Goal: Transaction & Acquisition: Purchase product/service

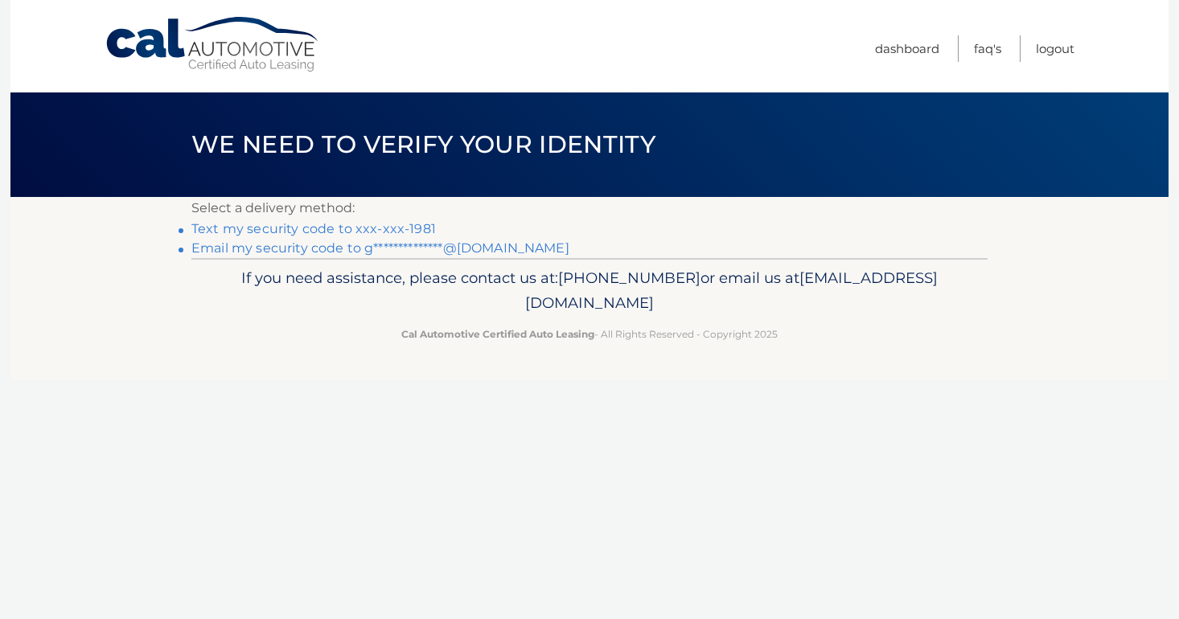
click at [412, 232] on link "Text my security code to xxx-xxx-1981" at bounding box center [313, 228] width 244 height 15
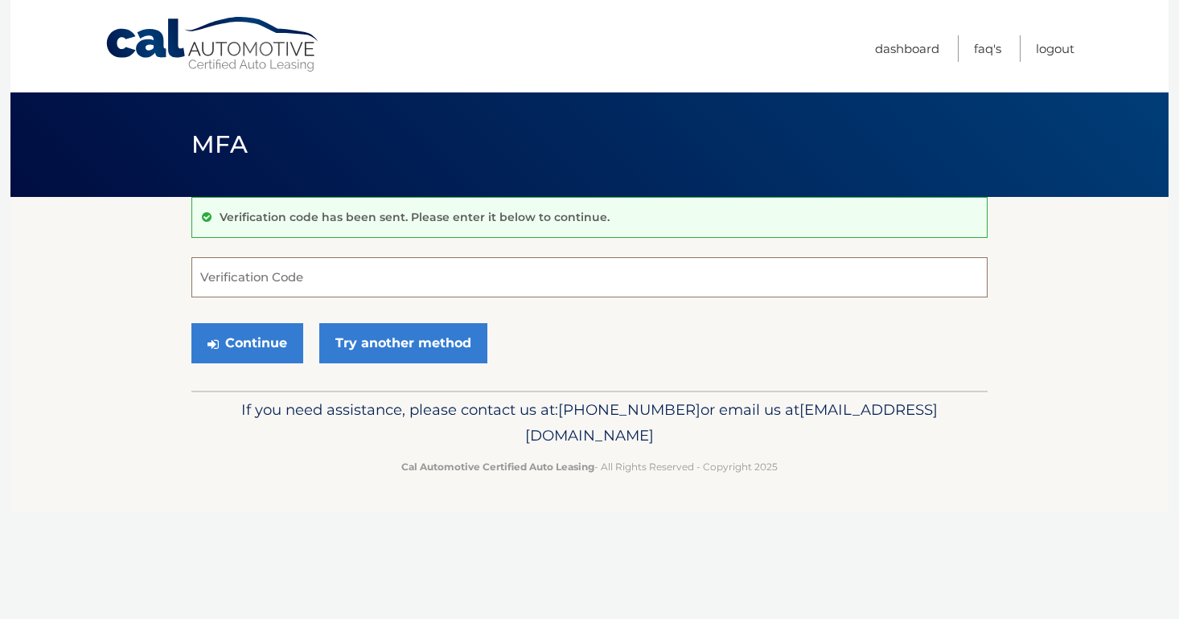
click at [222, 273] on input "Verification Code" at bounding box center [589, 277] width 796 height 40
type input "669391"
click at [232, 336] on button "Continue" at bounding box center [247, 343] width 112 height 40
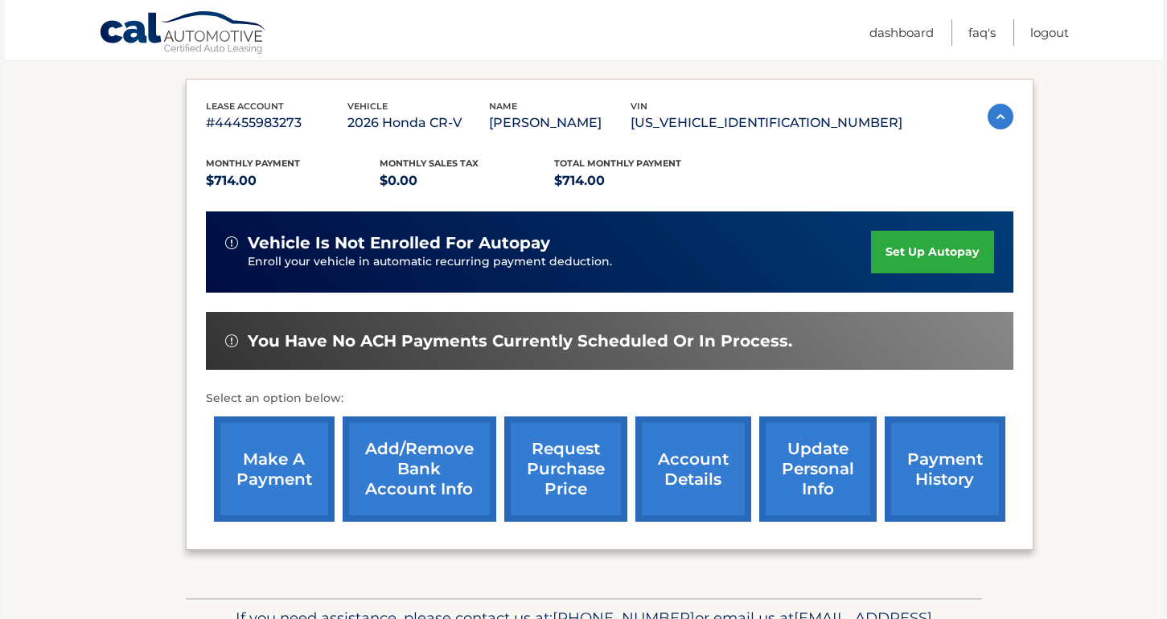
scroll to position [277, 0]
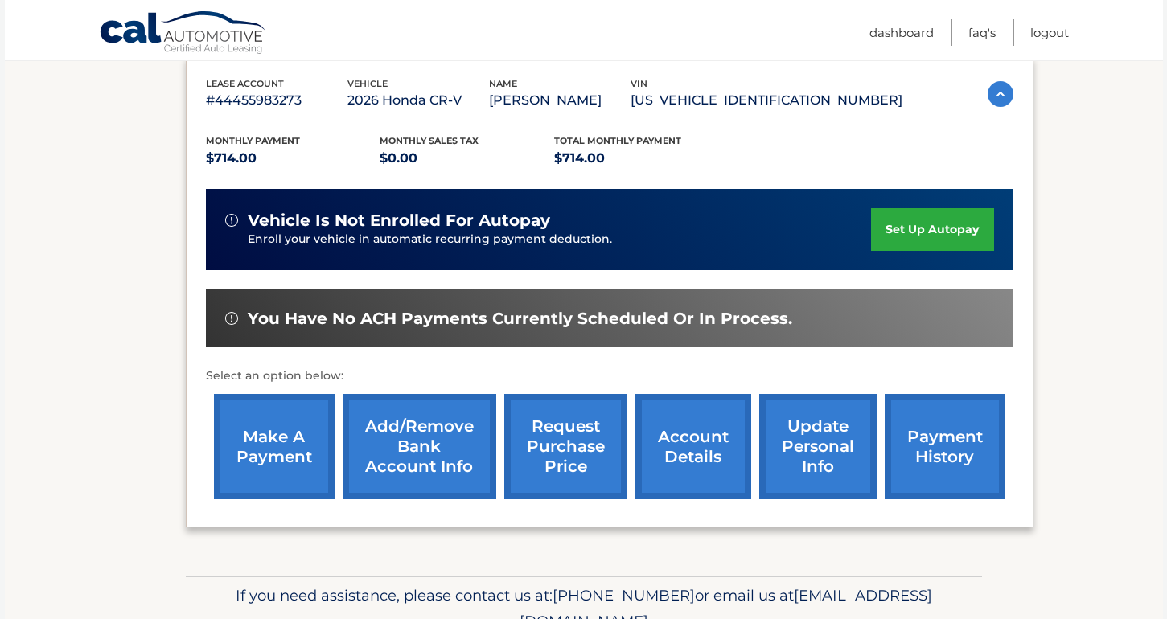
click at [292, 433] on link "make a payment" at bounding box center [274, 446] width 121 height 105
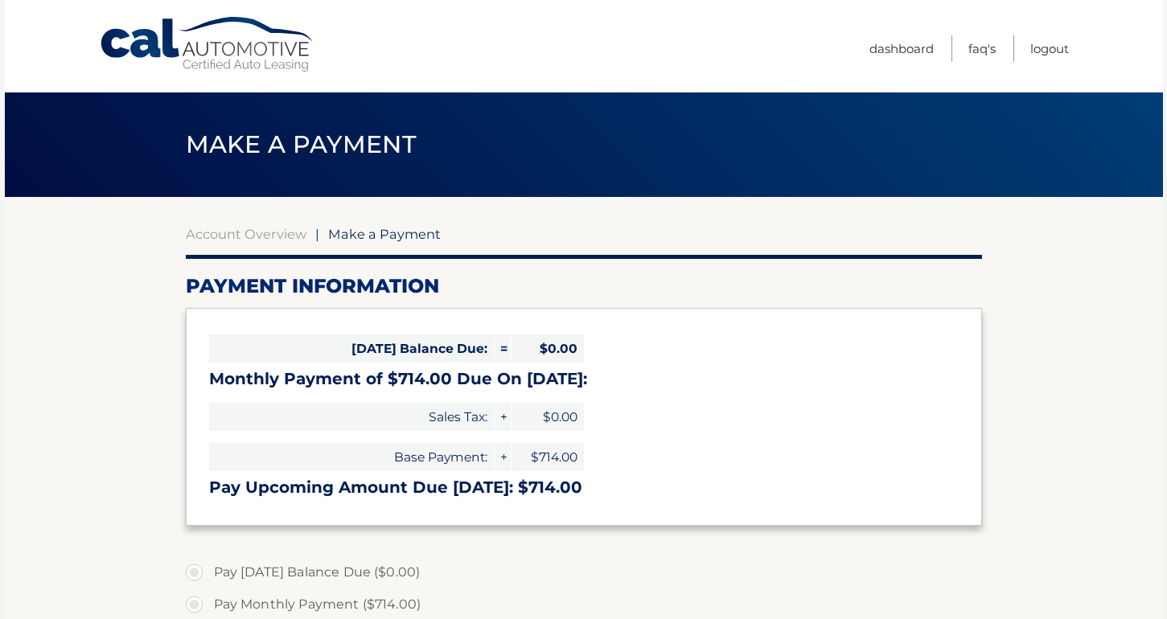
select select "MjhmOWExZjUtMmVmNS00MjFlLWEwYzYtOGVhMmRlM2I1ZGZi"
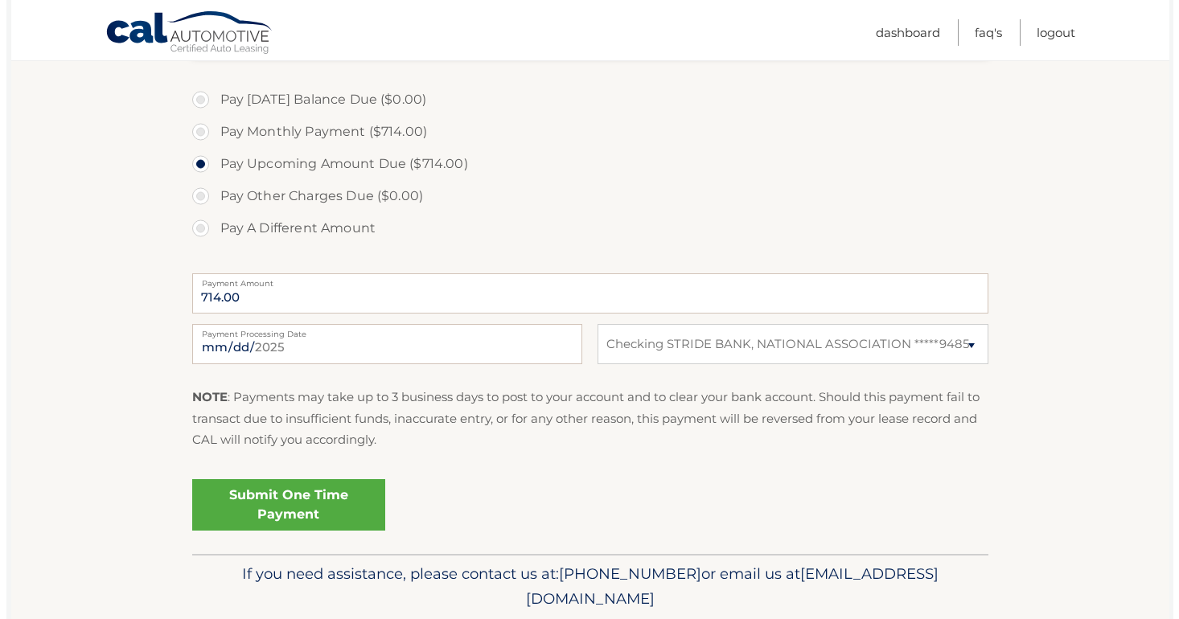
scroll to position [478, 0]
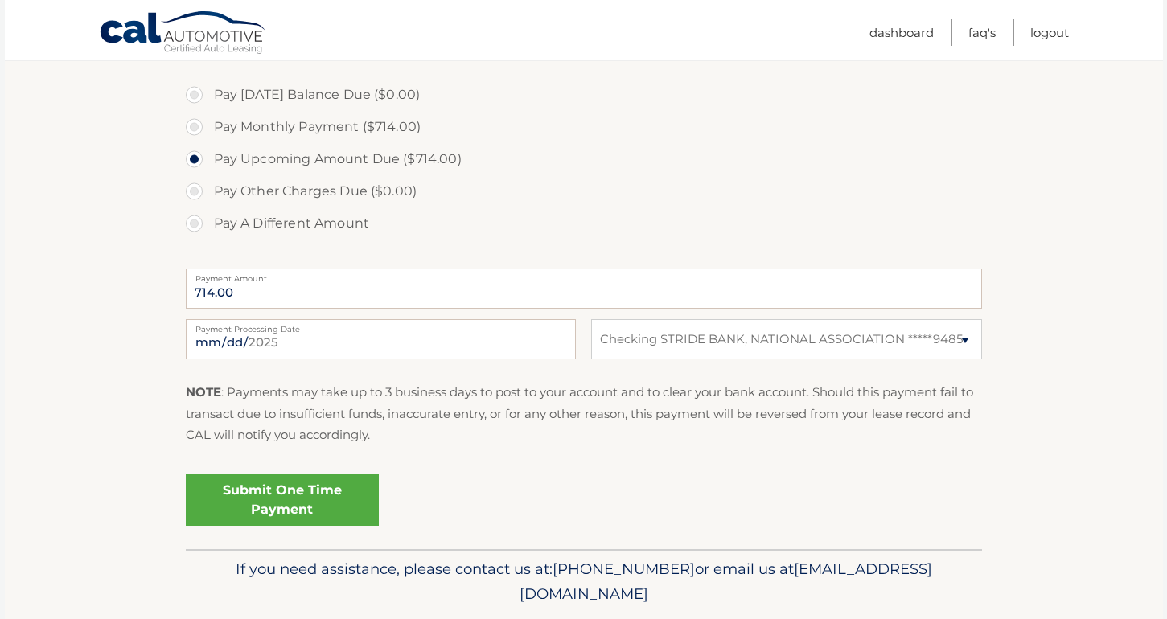
click at [312, 490] on link "Submit One Time Payment" at bounding box center [282, 500] width 193 height 51
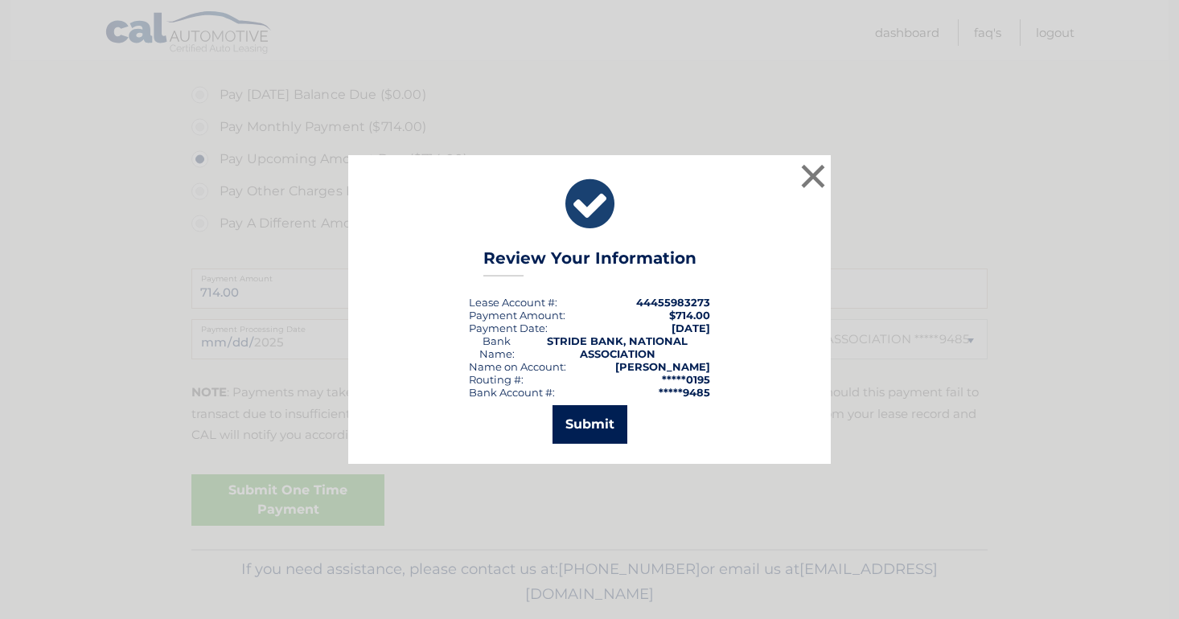
click at [614, 428] on button "Submit" at bounding box center [590, 424] width 75 height 39
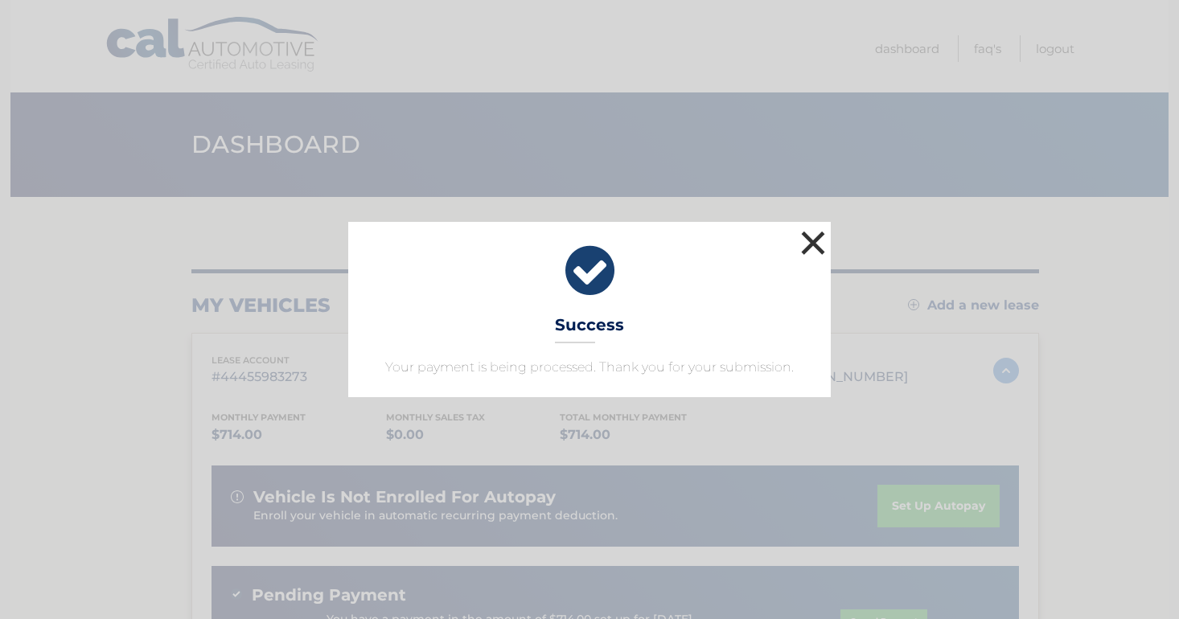
click at [804, 245] on button "×" at bounding box center [813, 243] width 32 height 32
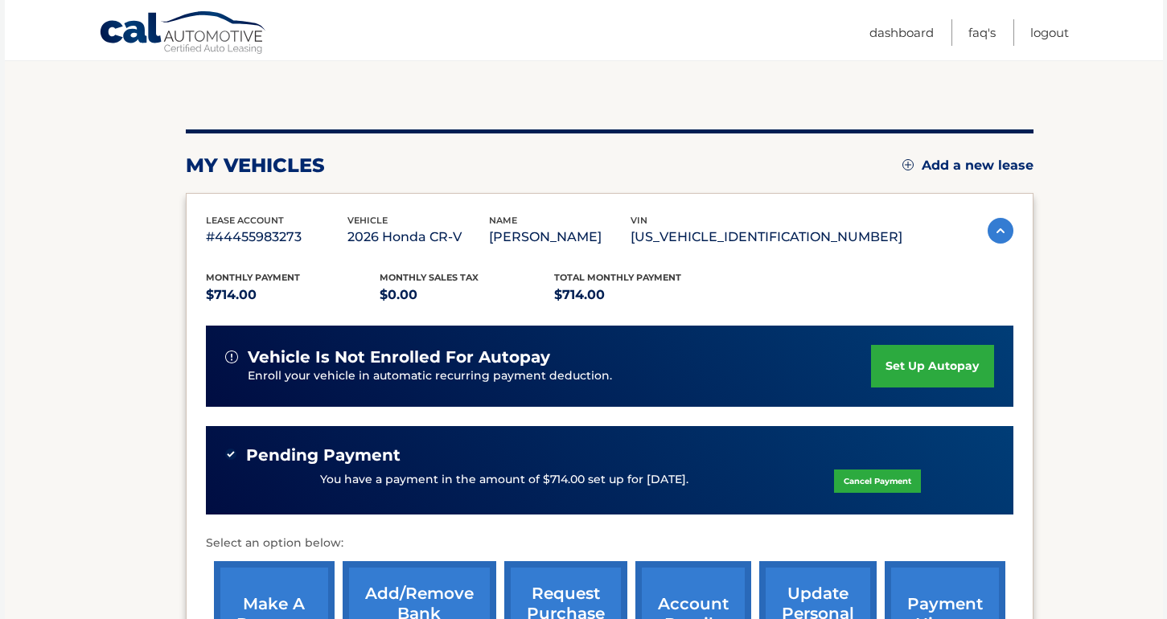
scroll to position [64, 0]
